Goal: Transaction & Acquisition: Purchase product/service

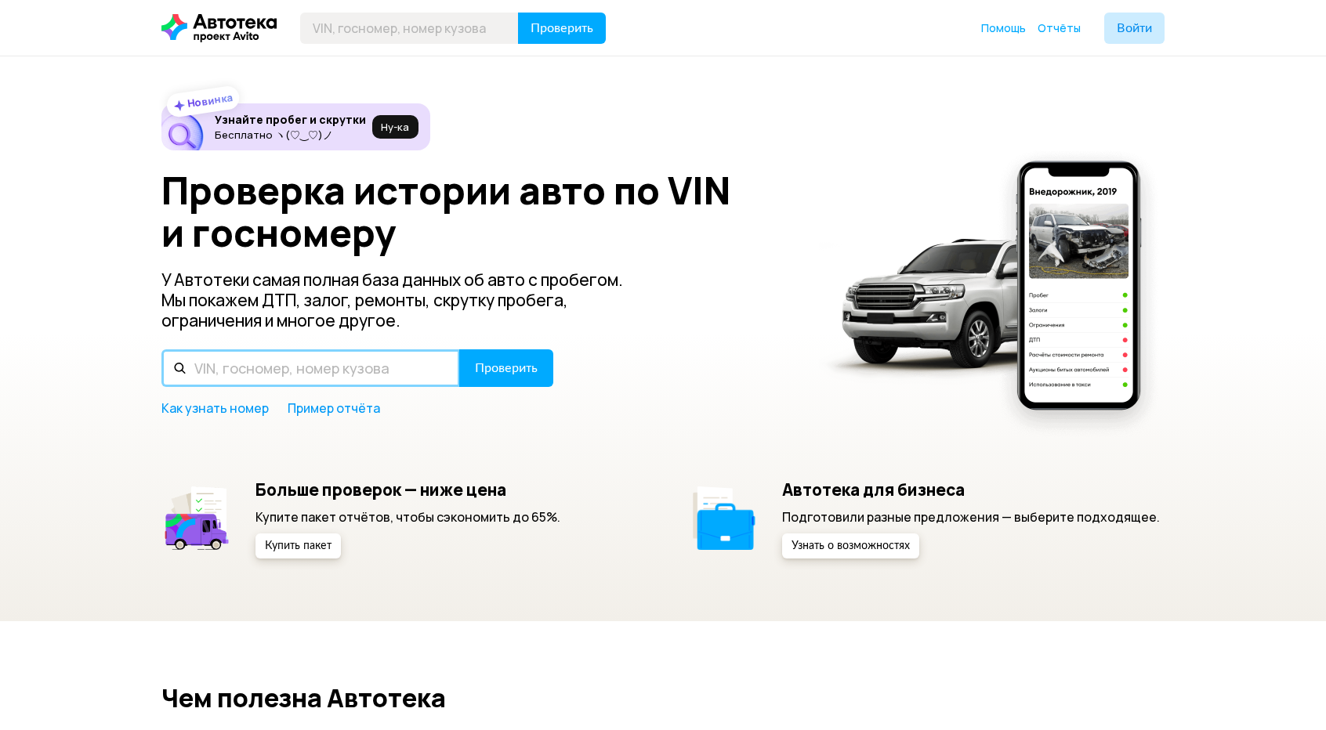
click at [378, 372] on input "text" at bounding box center [310, 368] width 299 height 38
paste input "Т780НР67"
type input "Т780НР67"
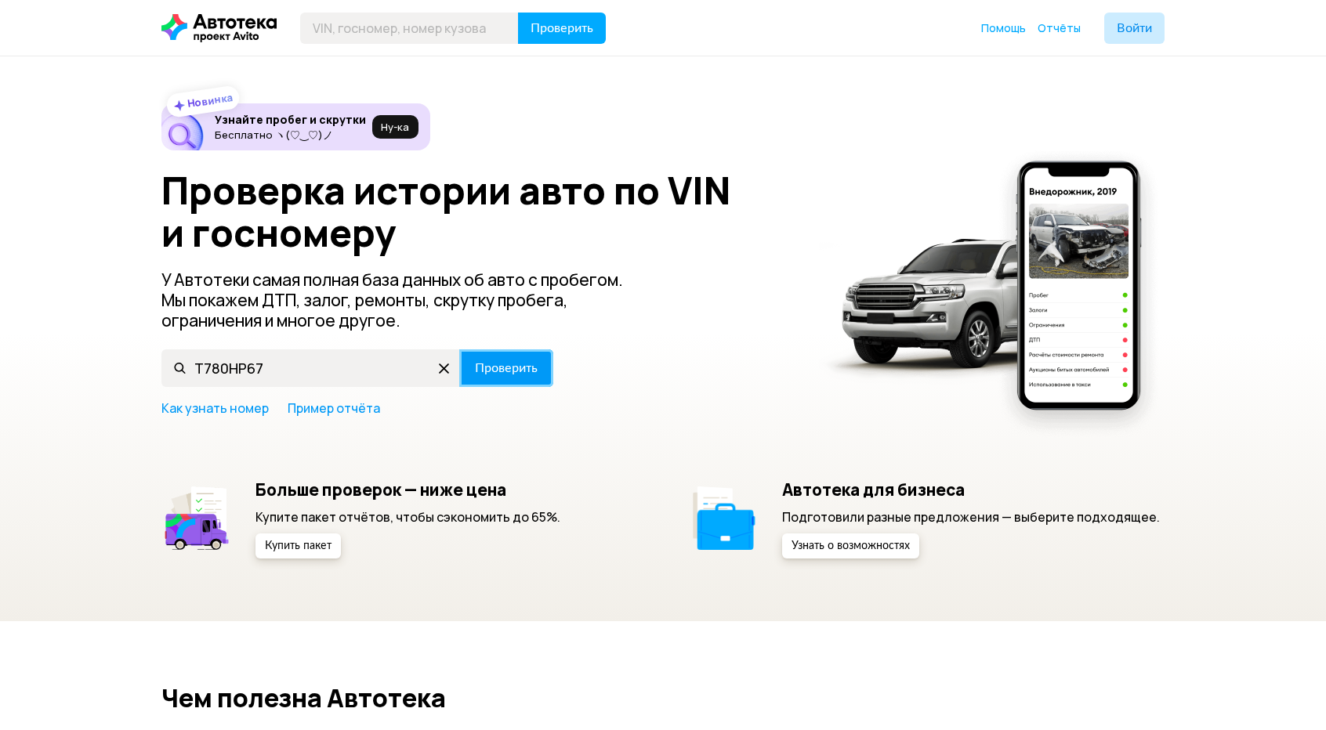
click at [506, 367] on span "Проверить" at bounding box center [506, 368] width 63 height 13
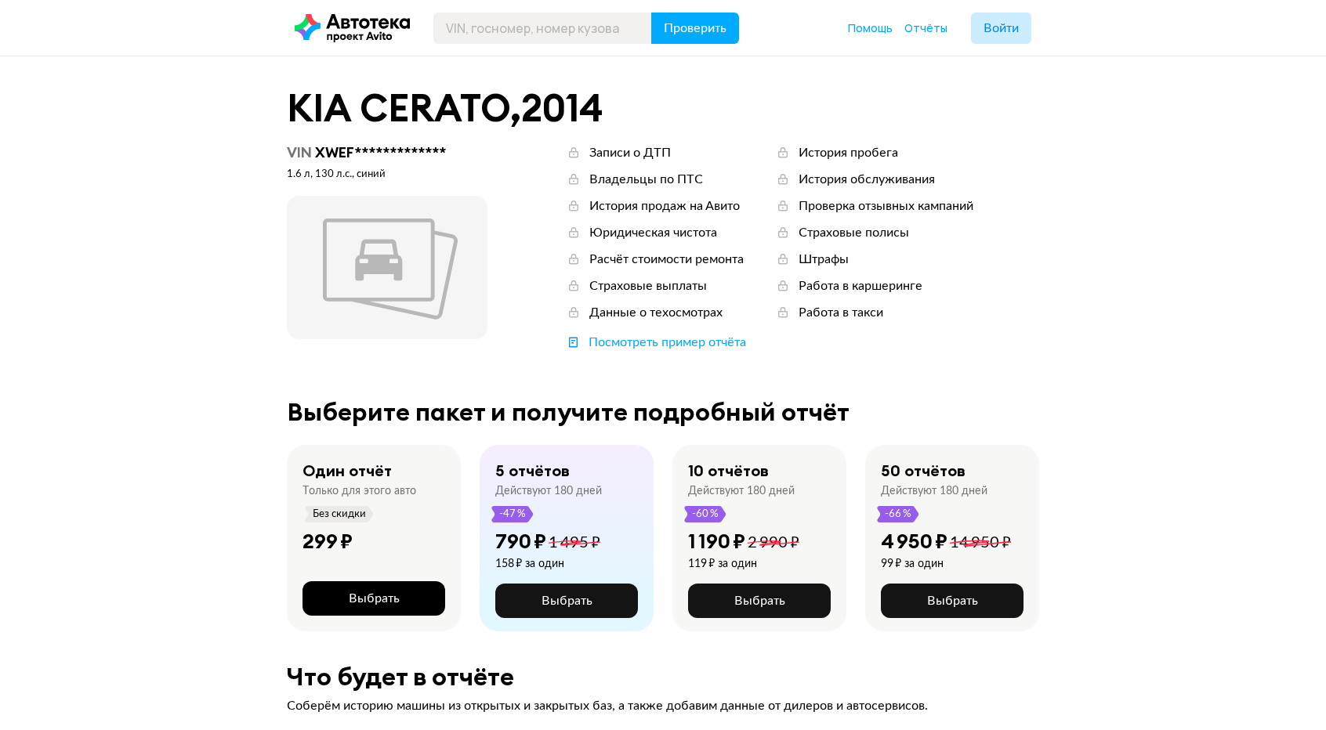
click at [407, 598] on button "Выбрать" at bounding box center [373, 598] width 143 height 34
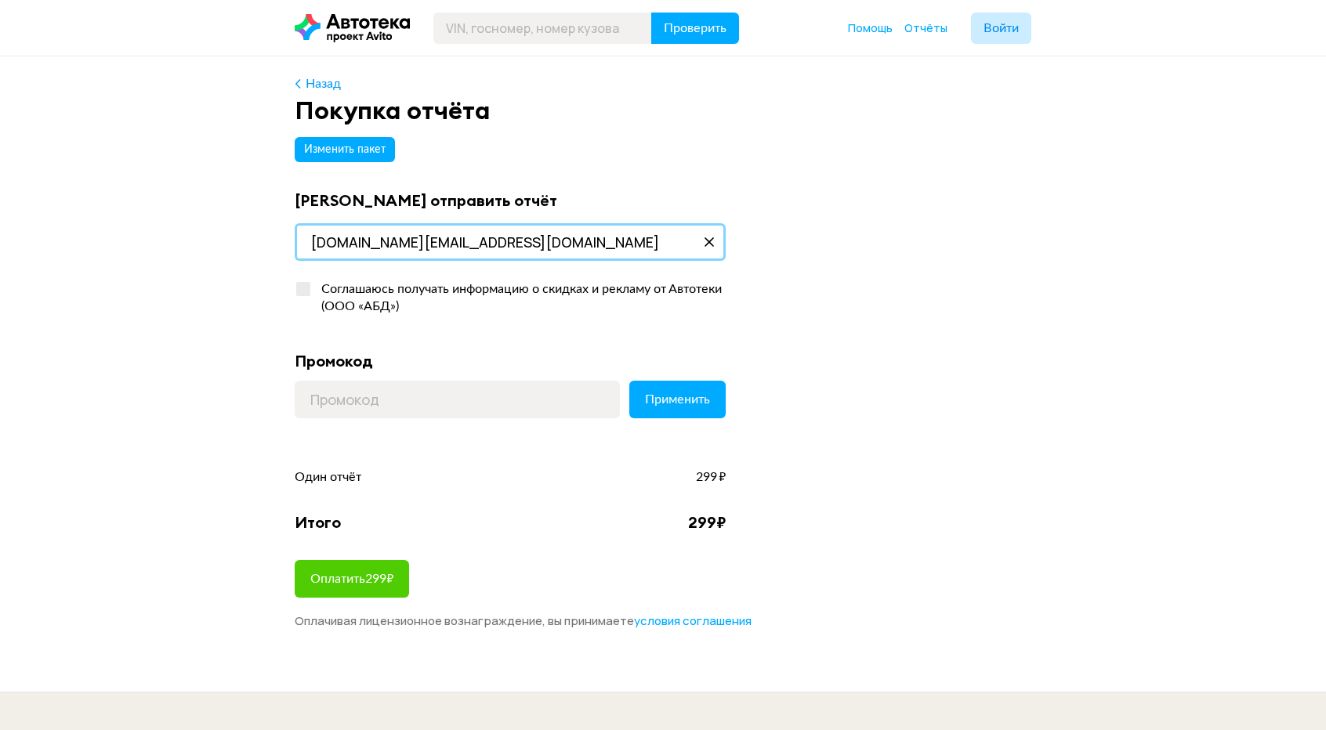
drag, startPoint x: 516, startPoint y: 245, endPoint x: 243, endPoint y: 262, distance: 273.2
click at [243, 262] on div "Назад Покупка отчёта Изменить пакет Куда отправить отчёт santehnik.dm@gmail.com…" at bounding box center [663, 373] width 1326 height 635
type input "info@p-cargo.ru"
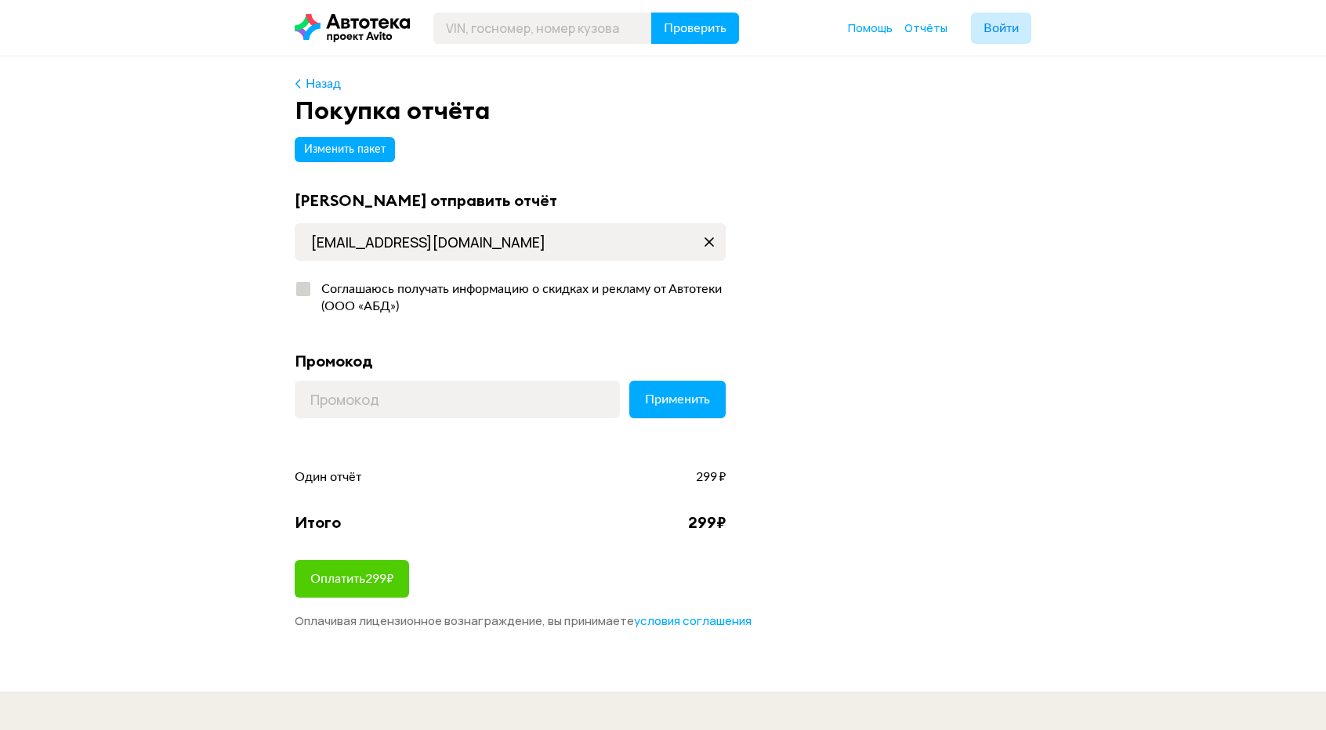
click at [302, 292] on div at bounding box center [303, 289] width 14 height 14
click at [302, 291] on input "Соглашаюсь получать информацию о скидках и рекламу от Автотеки (ООО «АБД»)" at bounding box center [300, 286] width 10 height 10
checkbox input "true"
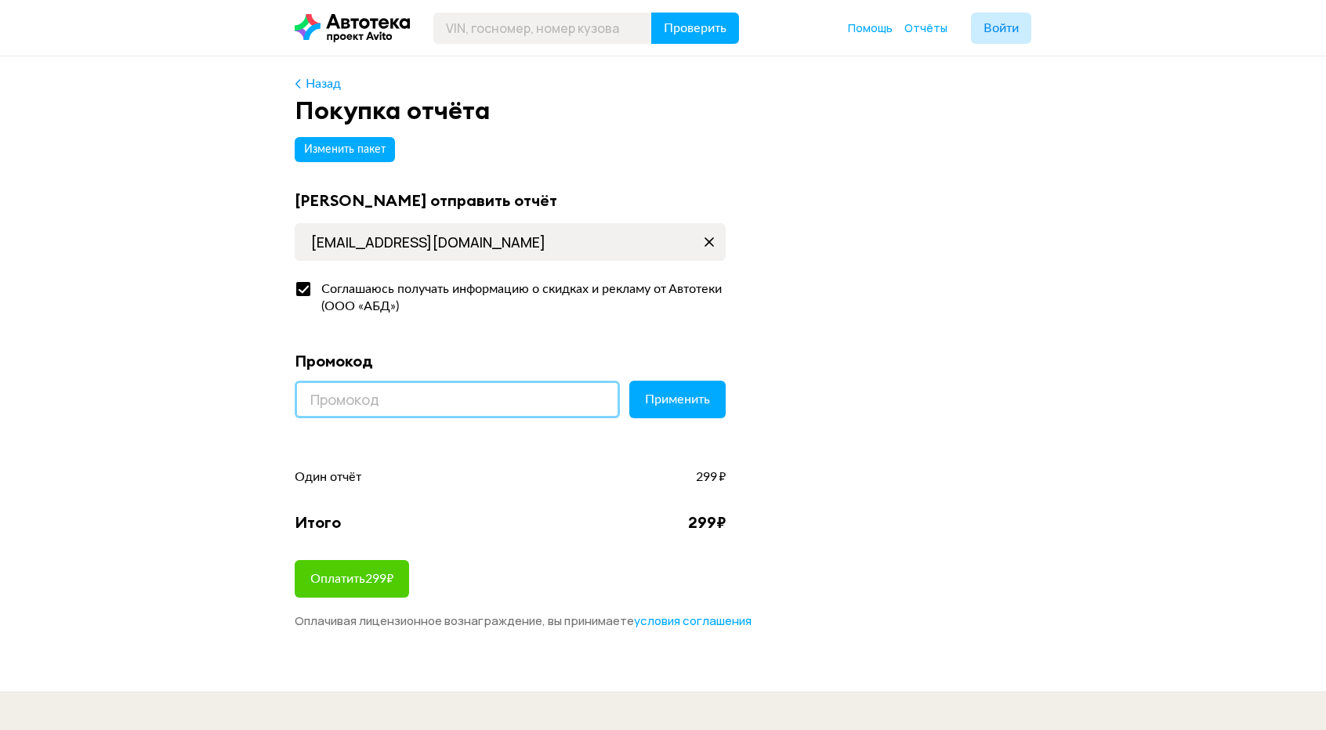
click at [409, 400] on input at bounding box center [457, 400] width 325 height 38
paste input "LETSGO"
type input "LETSGO"
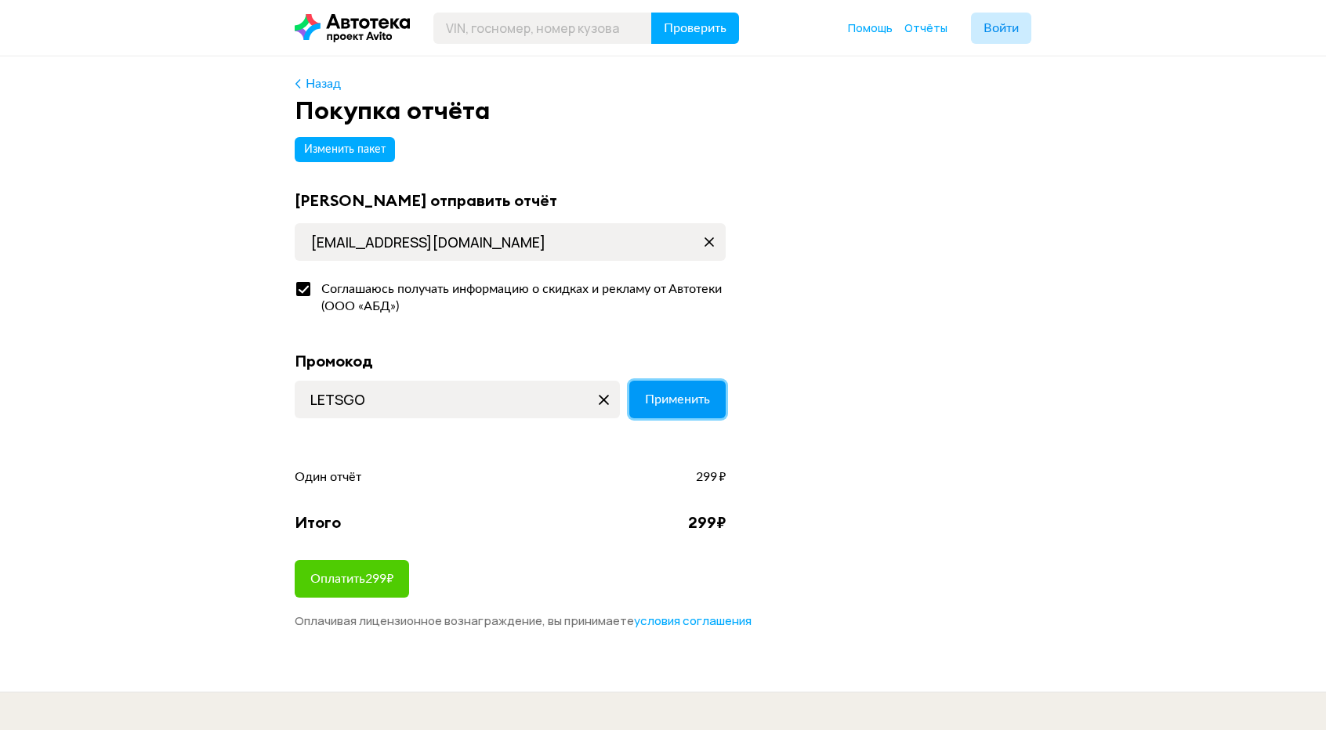
click at [669, 408] on button "Применить" at bounding box center [677, 400] width 96 height 38
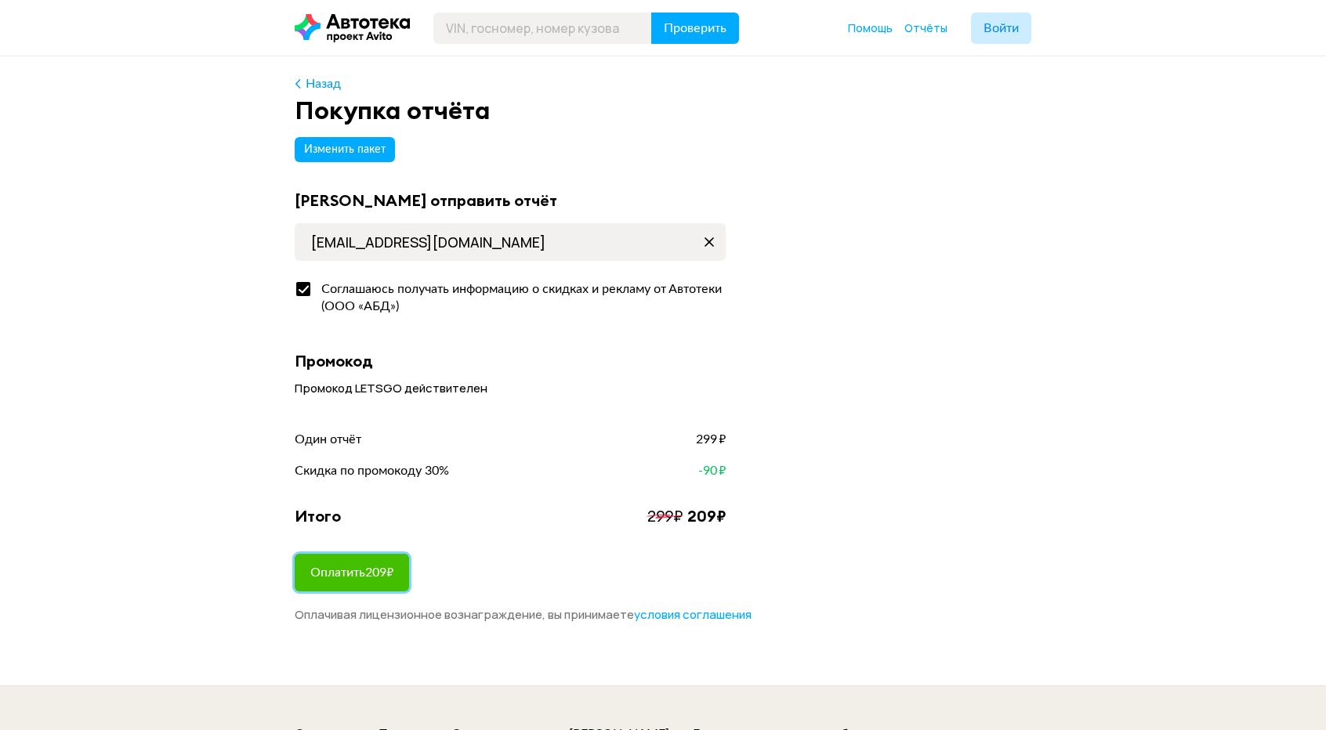
click at [353, 575] on span "Оплатить 209 ₽" at bounding box center [351, 573] width 83 height 13
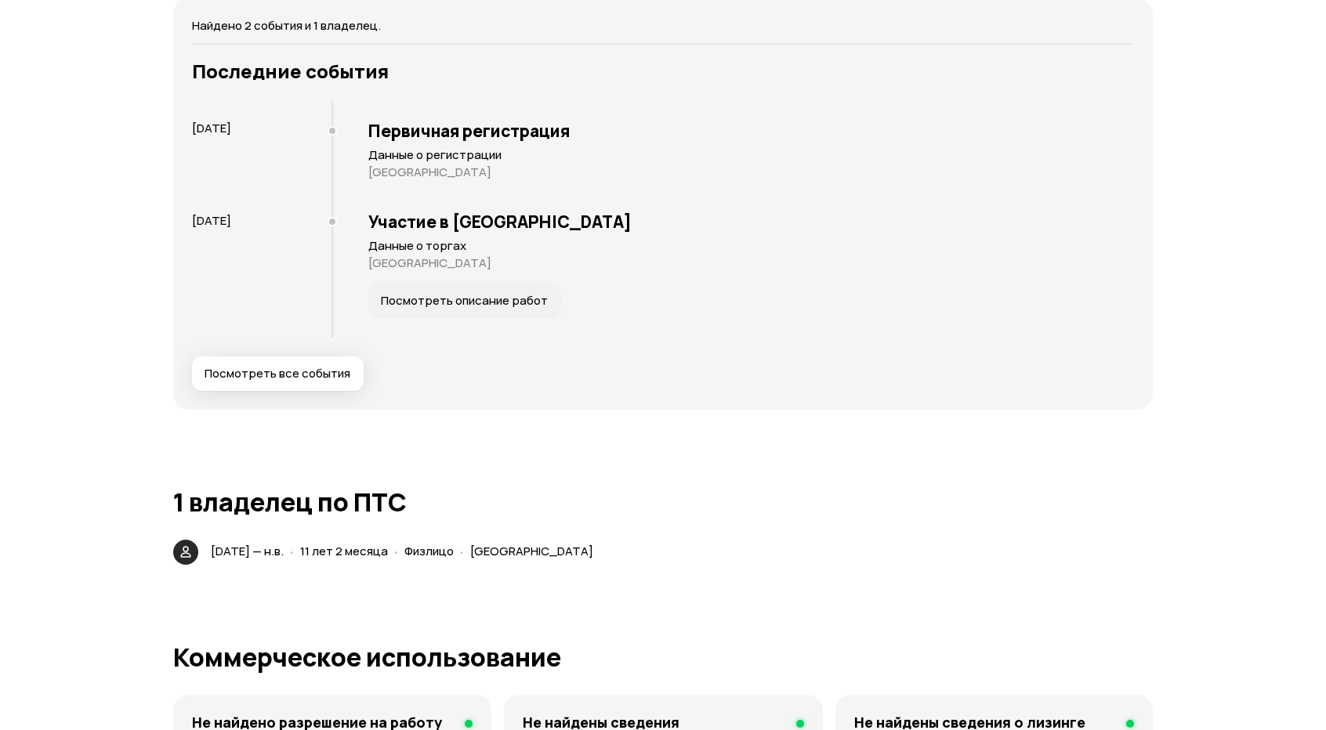
scroll to position [2194, 0]
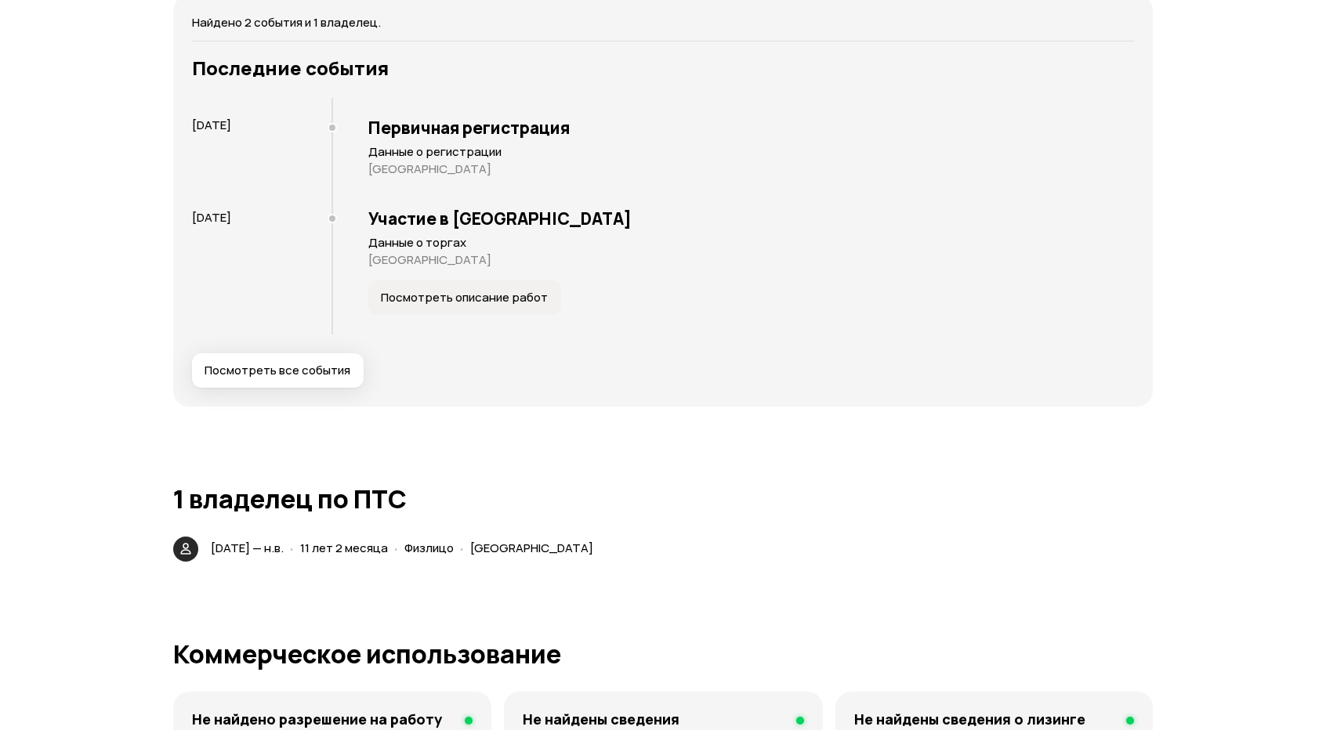
click at [301, 368] on span "Посмотреть все события" at bounding box center [278, 371] width 146 height 16
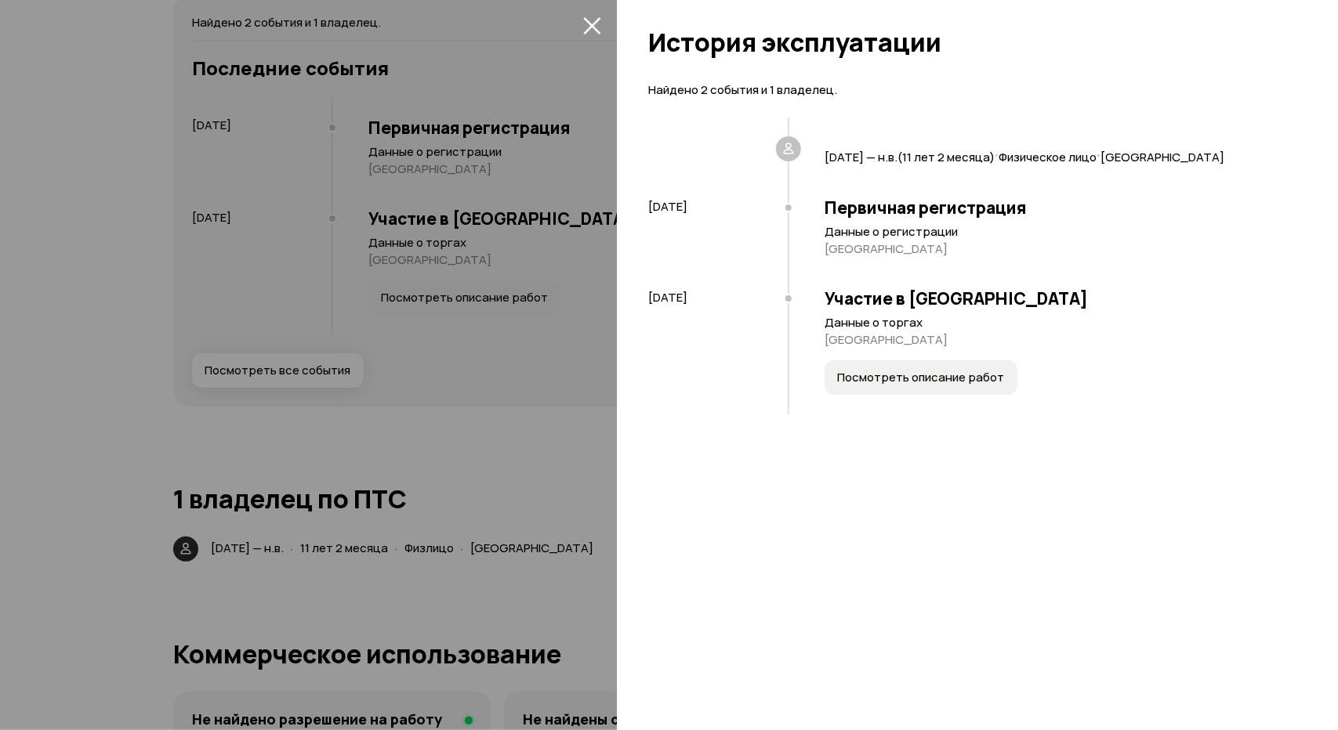
click at [302, 368] on div at bounding box center [669, 365] width 1338 height 730
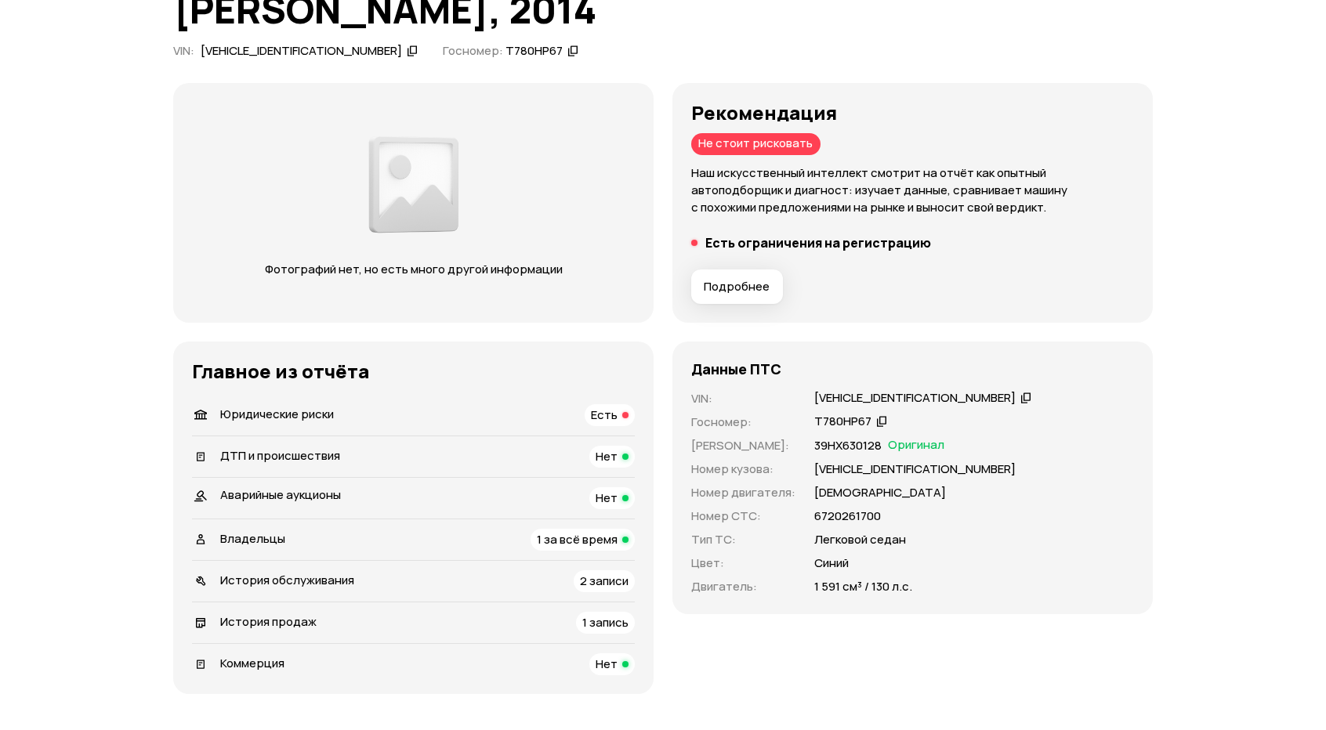
scroll to position [118, 0]
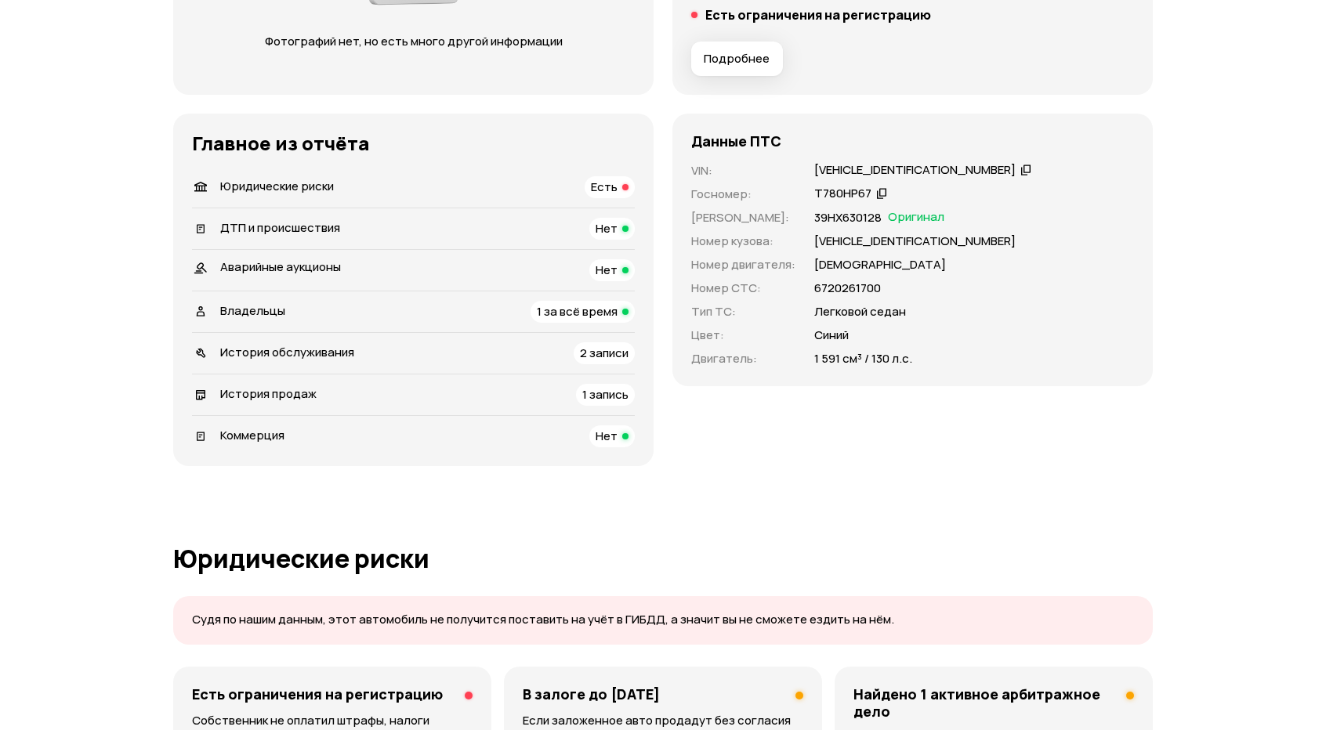
scroll to position [357, 0]
click at [607, 350] on span "2 записи" at bounding box center [604, 351] width 49 height 16
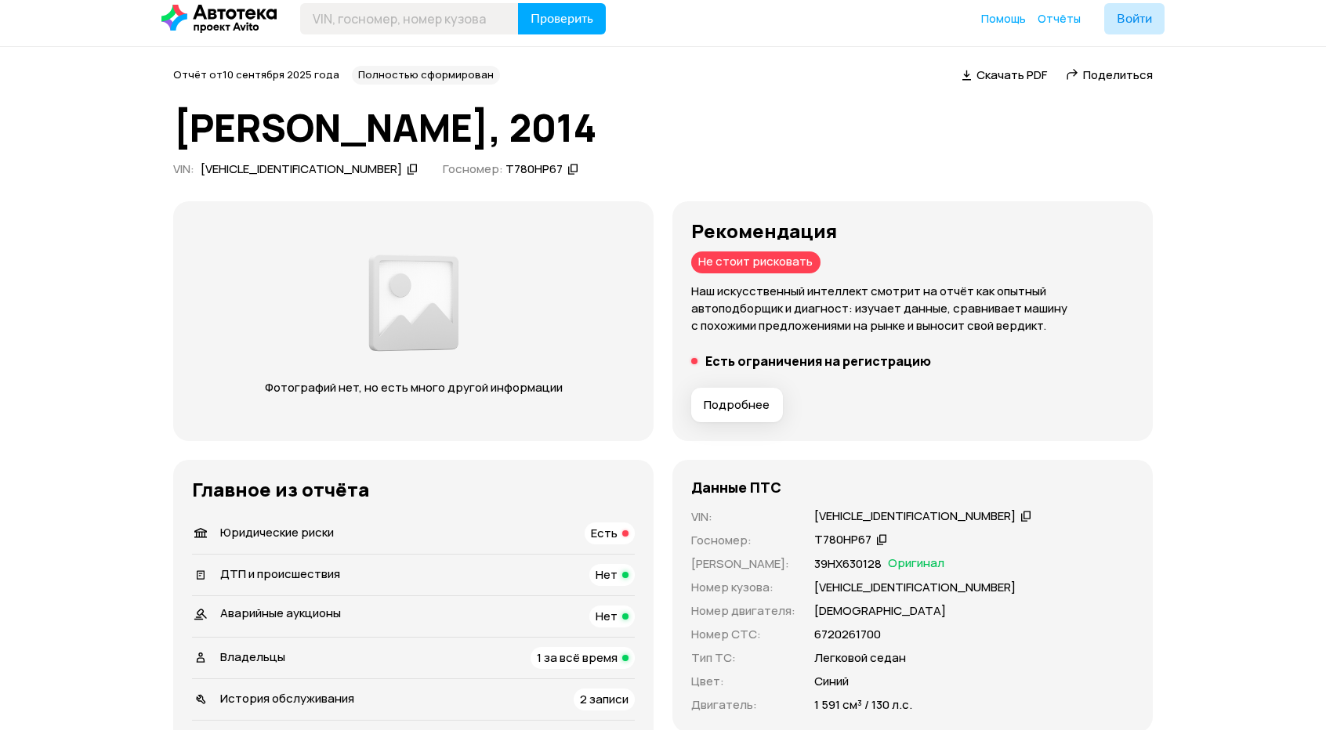
scroll to position [0, 0]
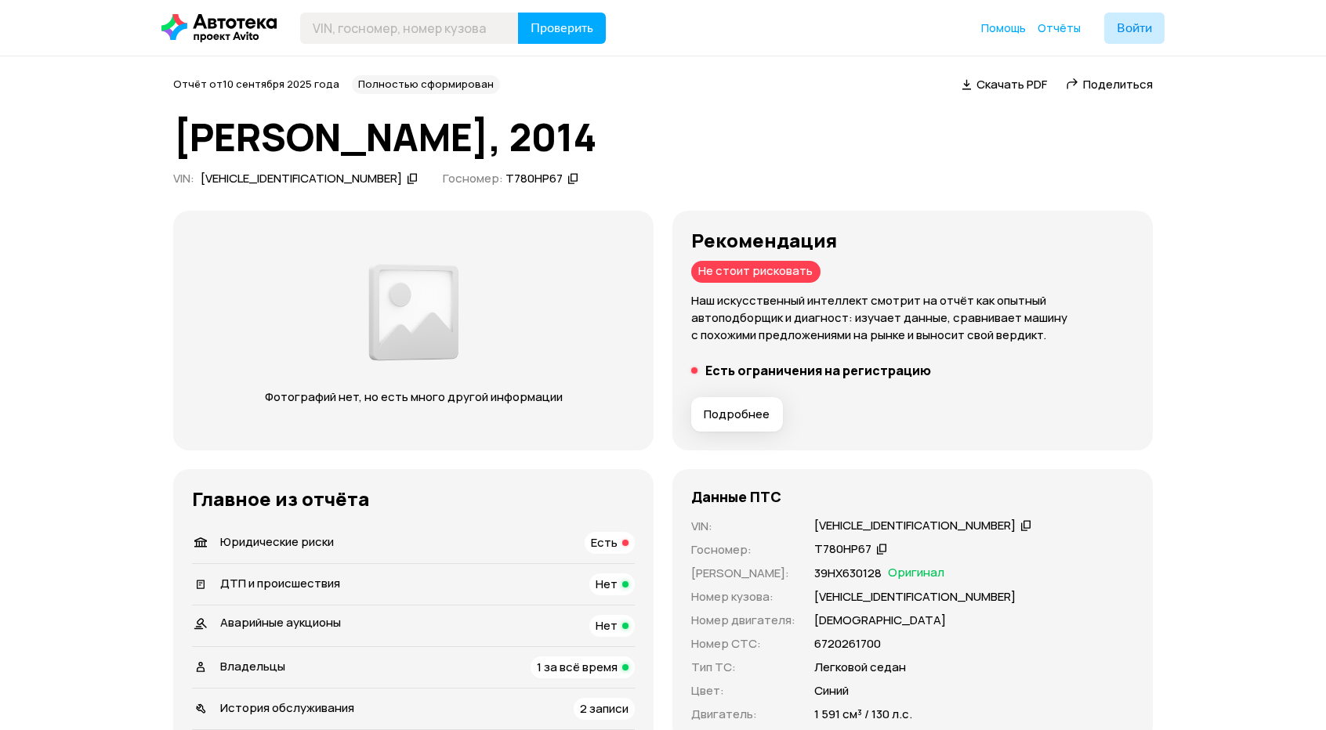
click at [734, 411] on span "Подробнее" at bounding box center [737, 415] width 66 height 16
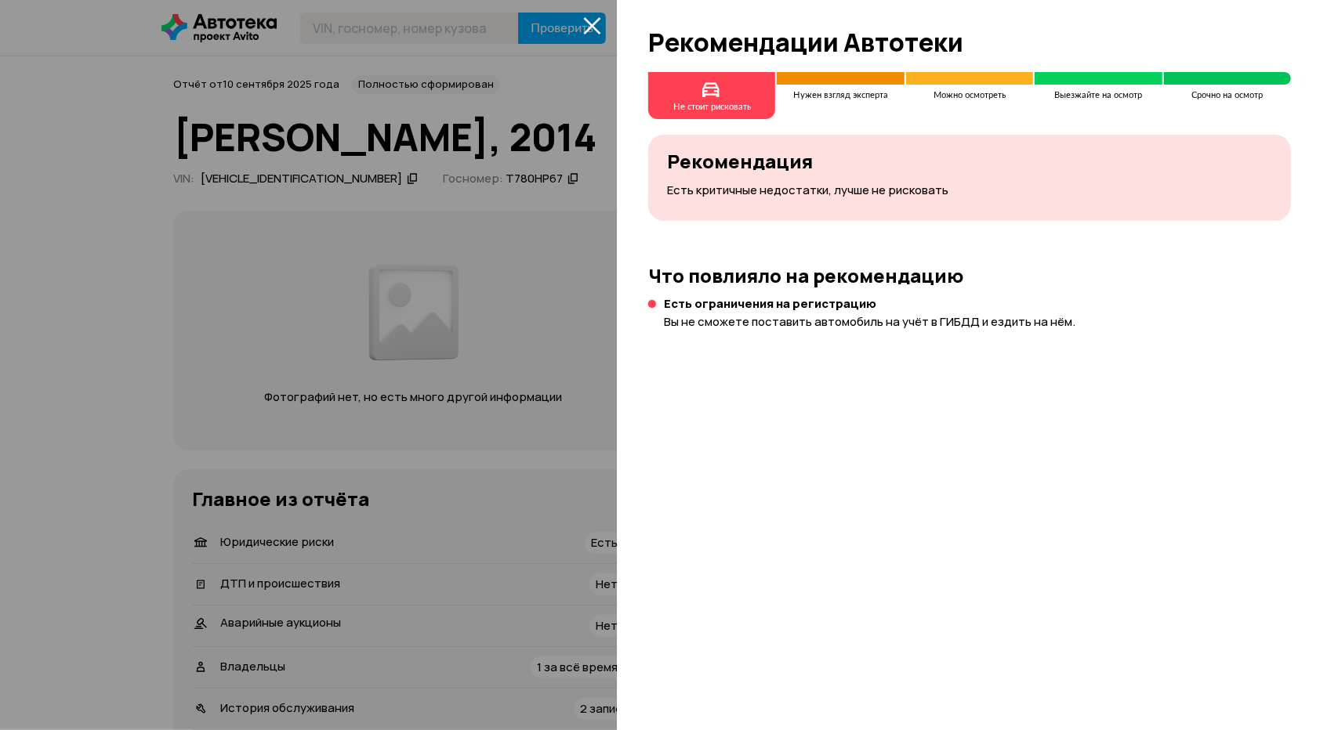
click at [588, 300] on div at bounding box center [669, 365] width 1338 height 730
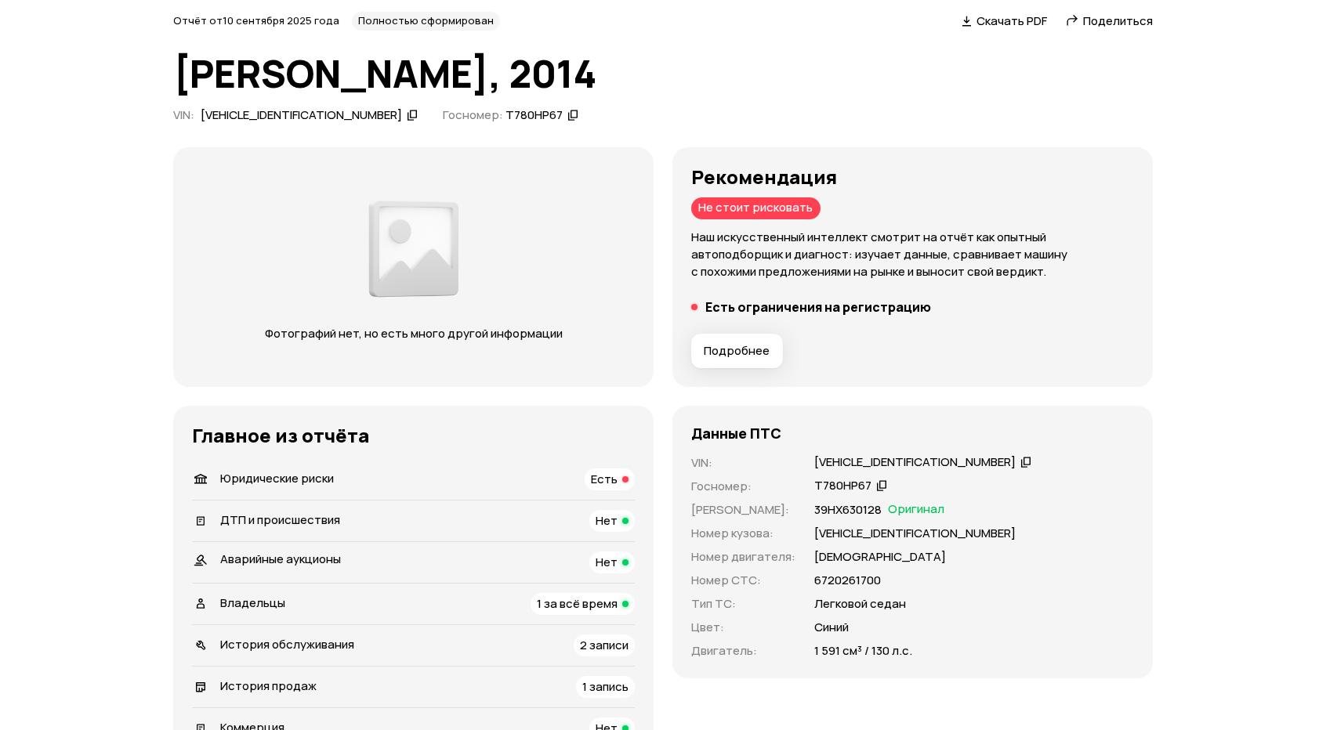
scroll to position [313, 0]
